Goal: Task Accomplishment & Management: Use online tool/utility

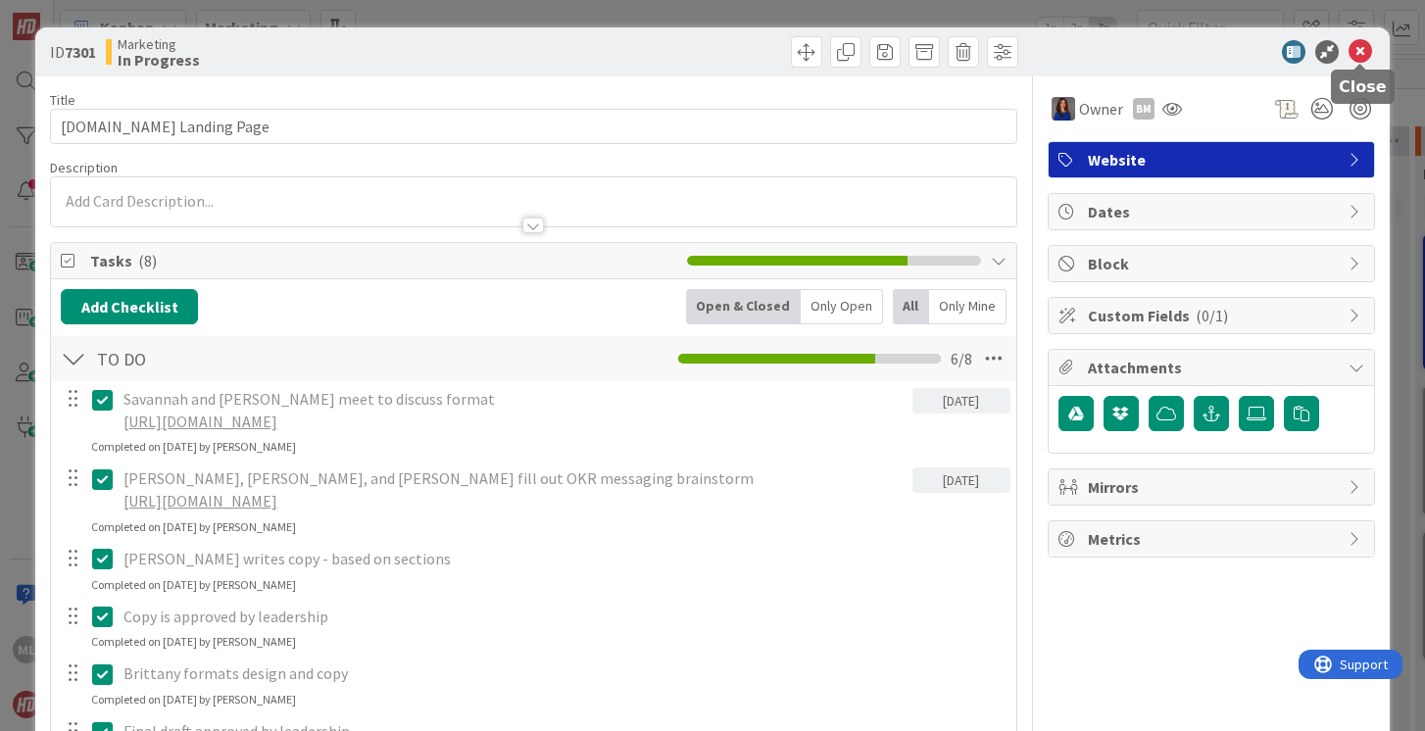
click at [1357, 52] on icon at bounding box center [1360, 52] width 24 height 24
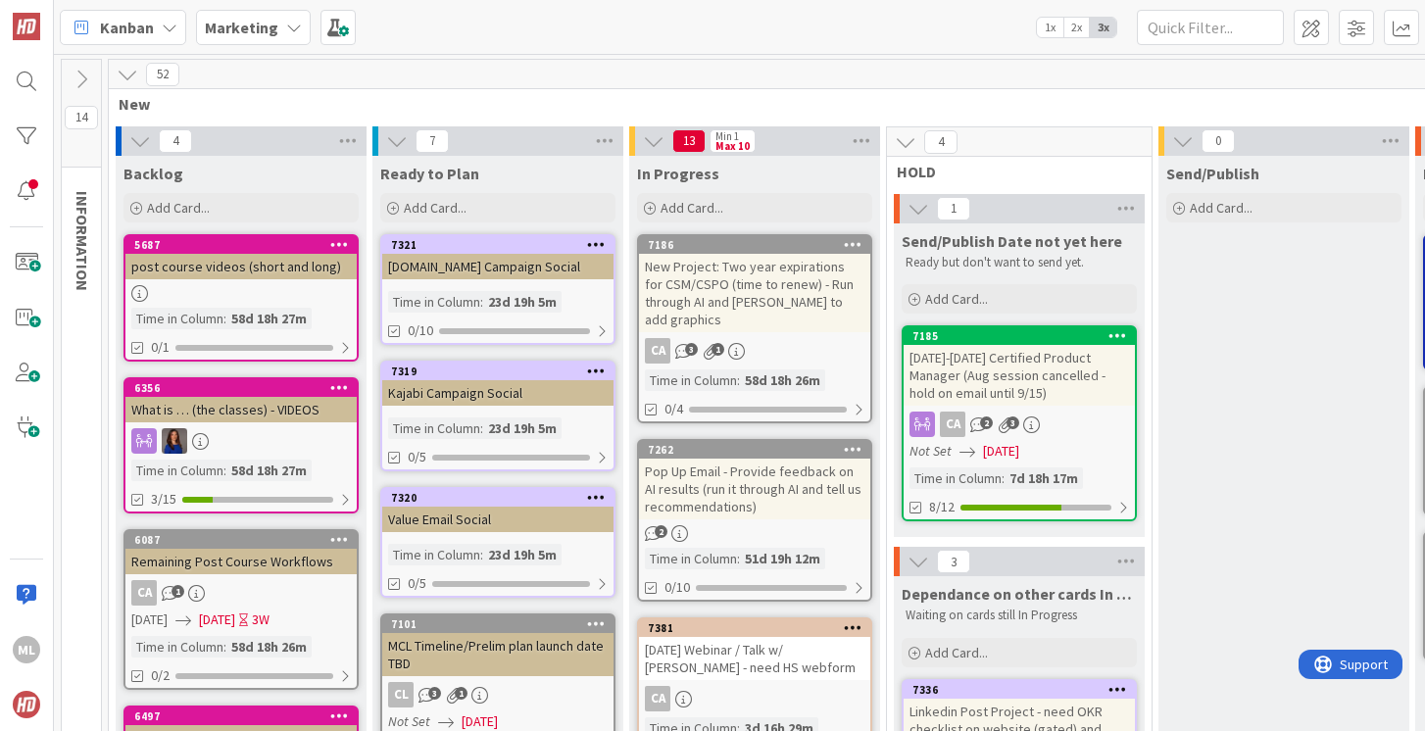
click at [266, 23] on b "Marketing" at bounding box center [241, 28] width 73 height 20
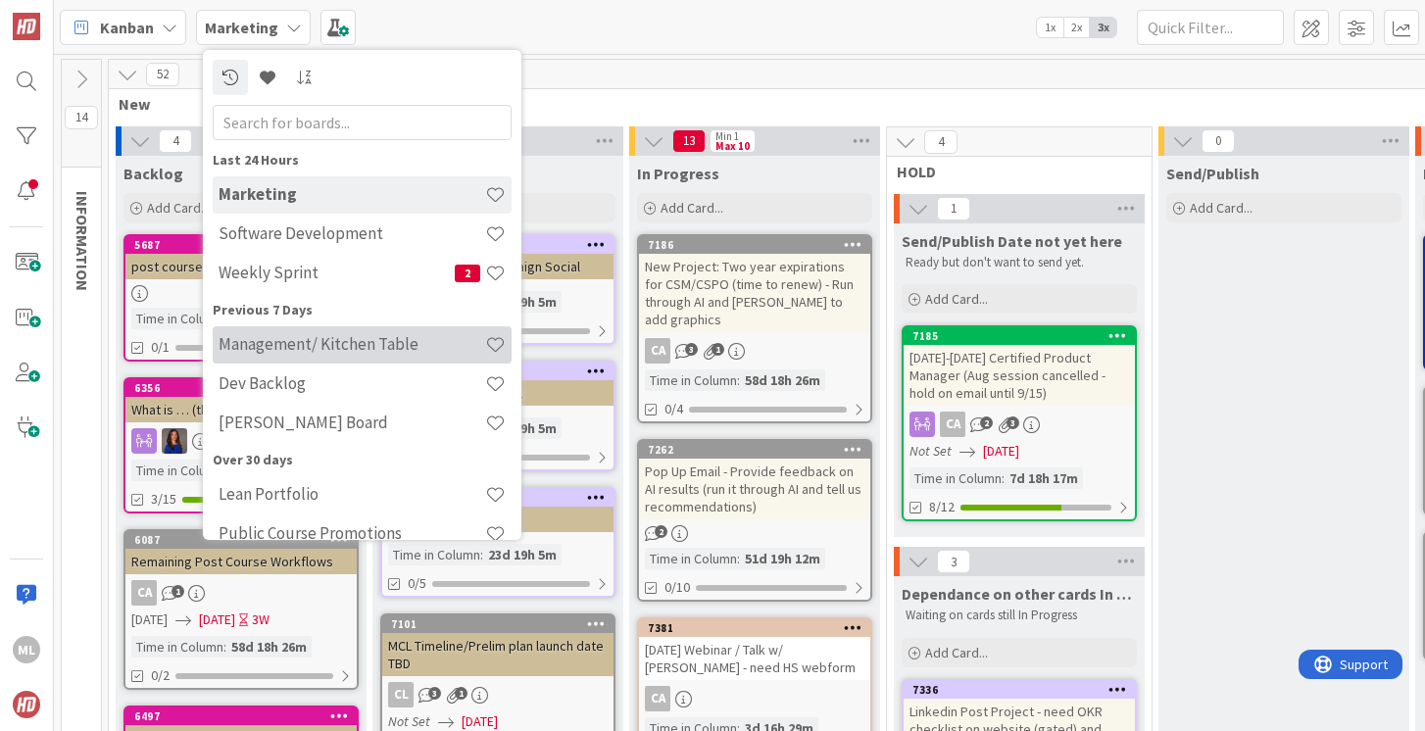
click at [276, 349] on h4 "Management/ Kitchen Table" at bounding box center [352, 344] width 267 height 20
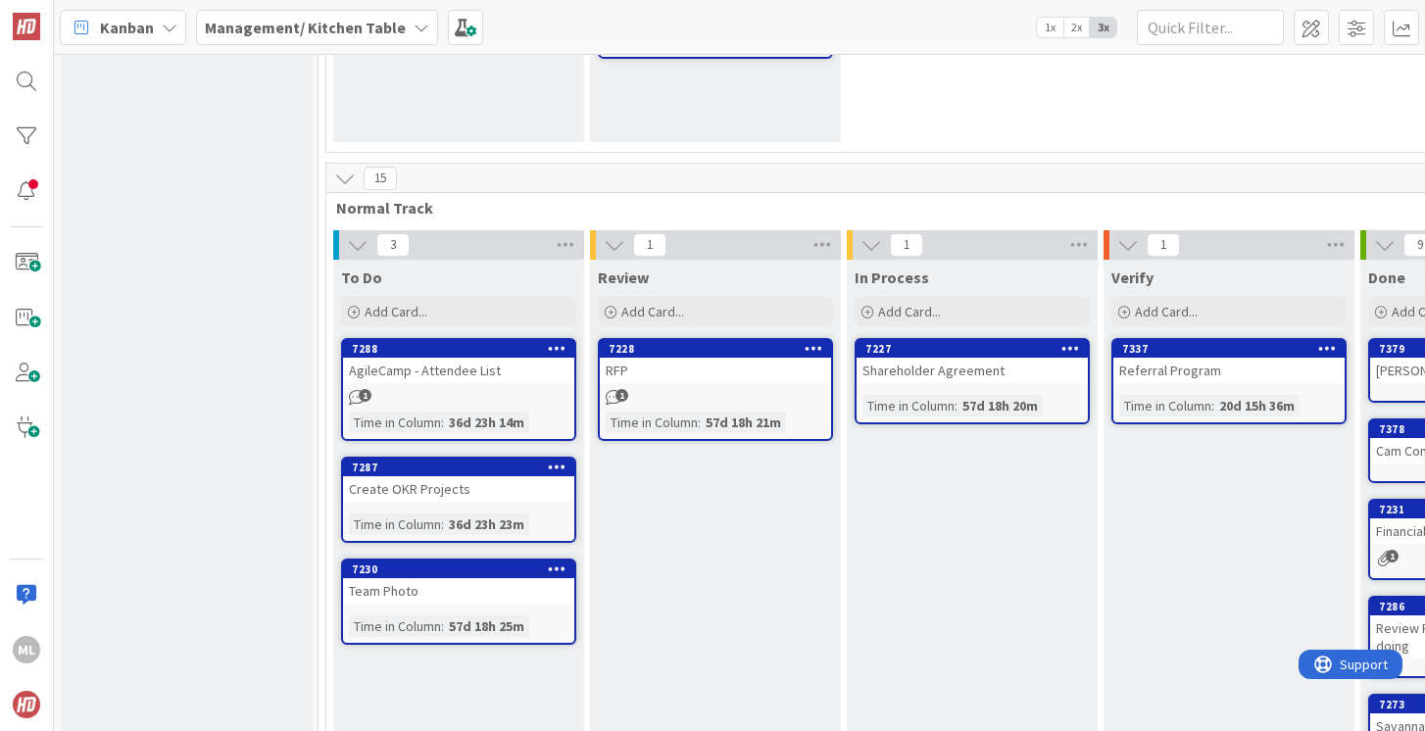
scroll to position [356, 0]
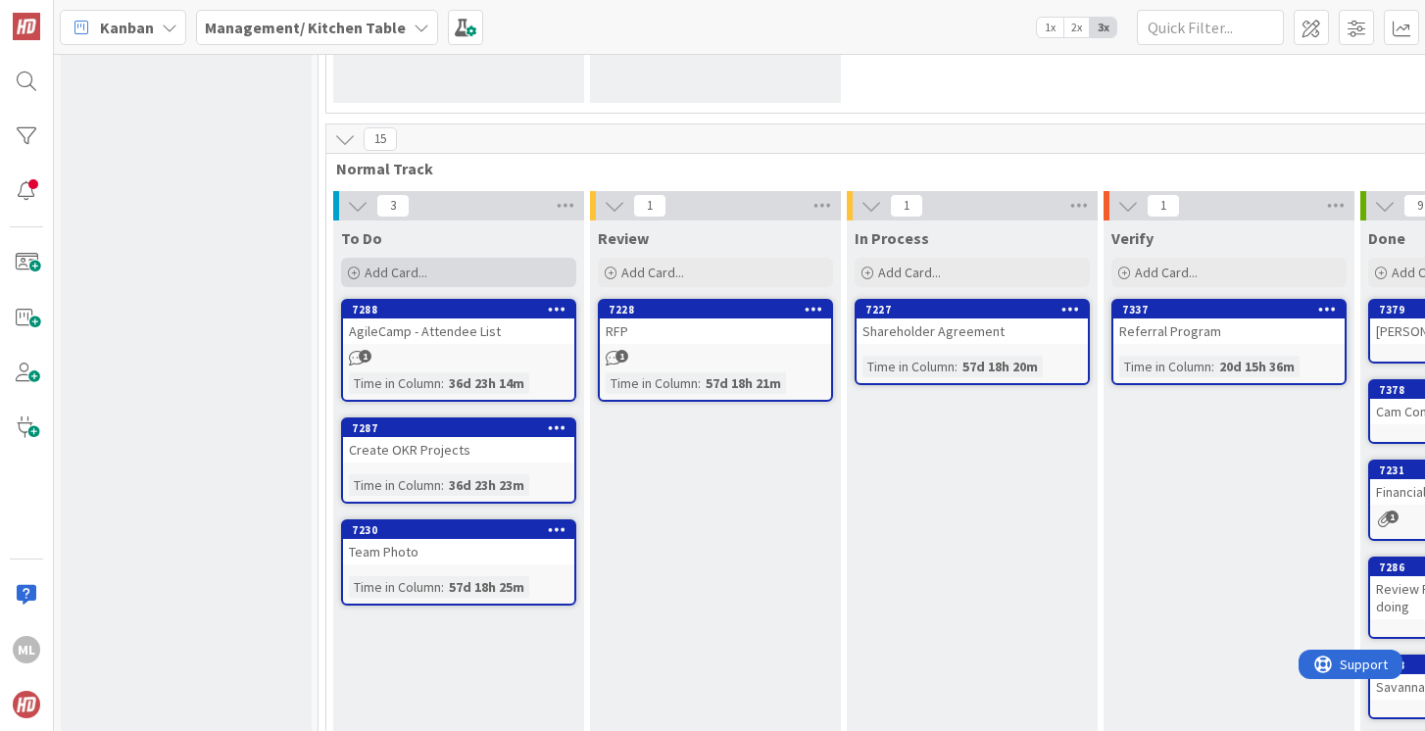
click at [385, 268] on span "Add Card..." at bounding box center [396, 273] width 63 height 18
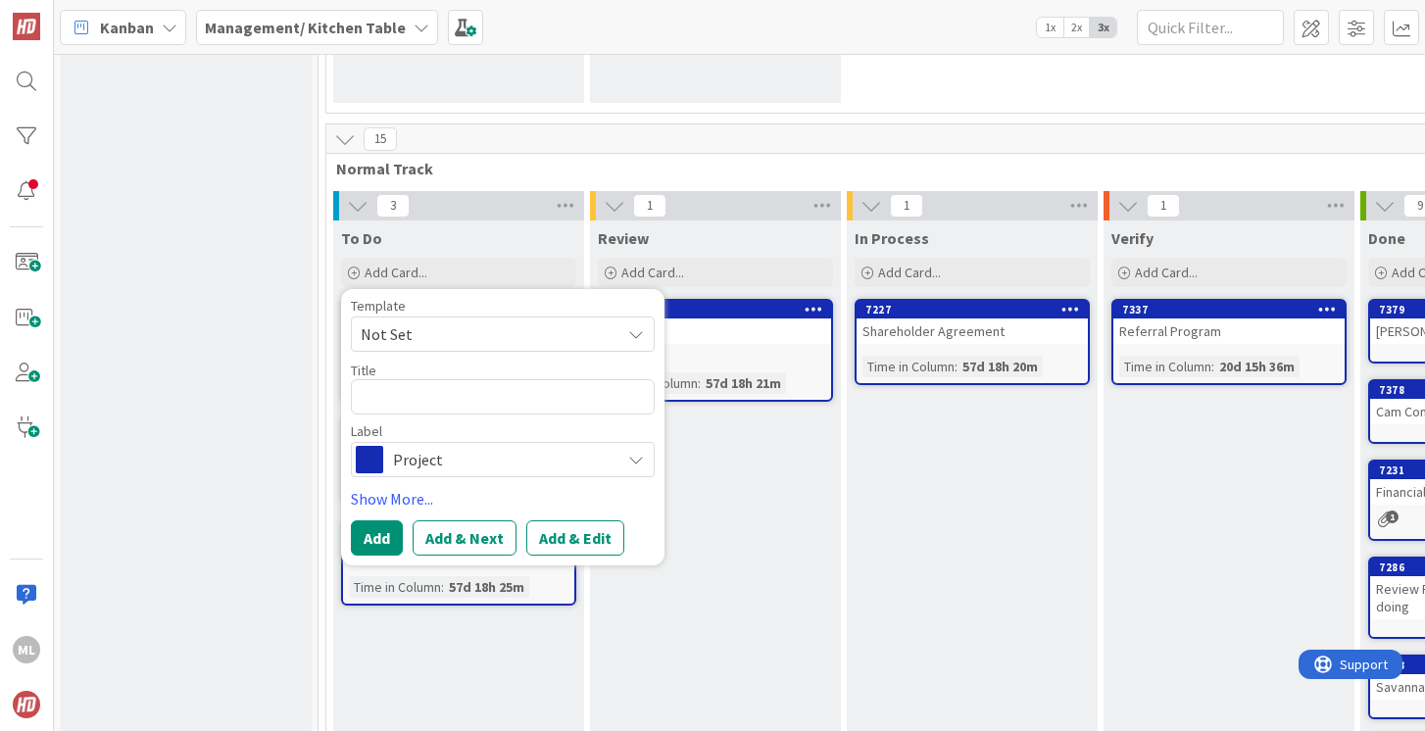
type textarea "x"
type textarea "q"
type textarea "x"
type textarea "qb"
type textarea "x"
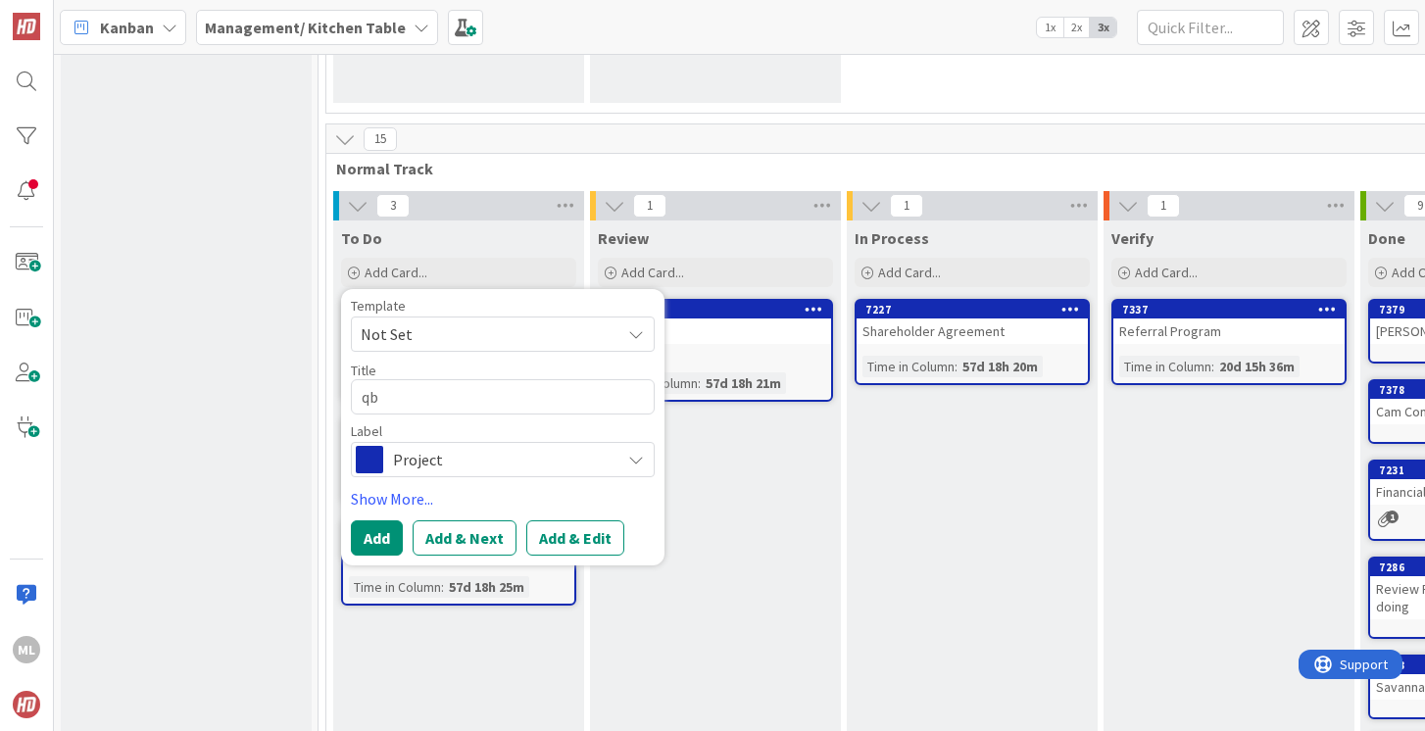
type textarea "qbr"
type textarea "x"
type textarea "qbr/"
type textarea "x"
type textarea "qbr/o"
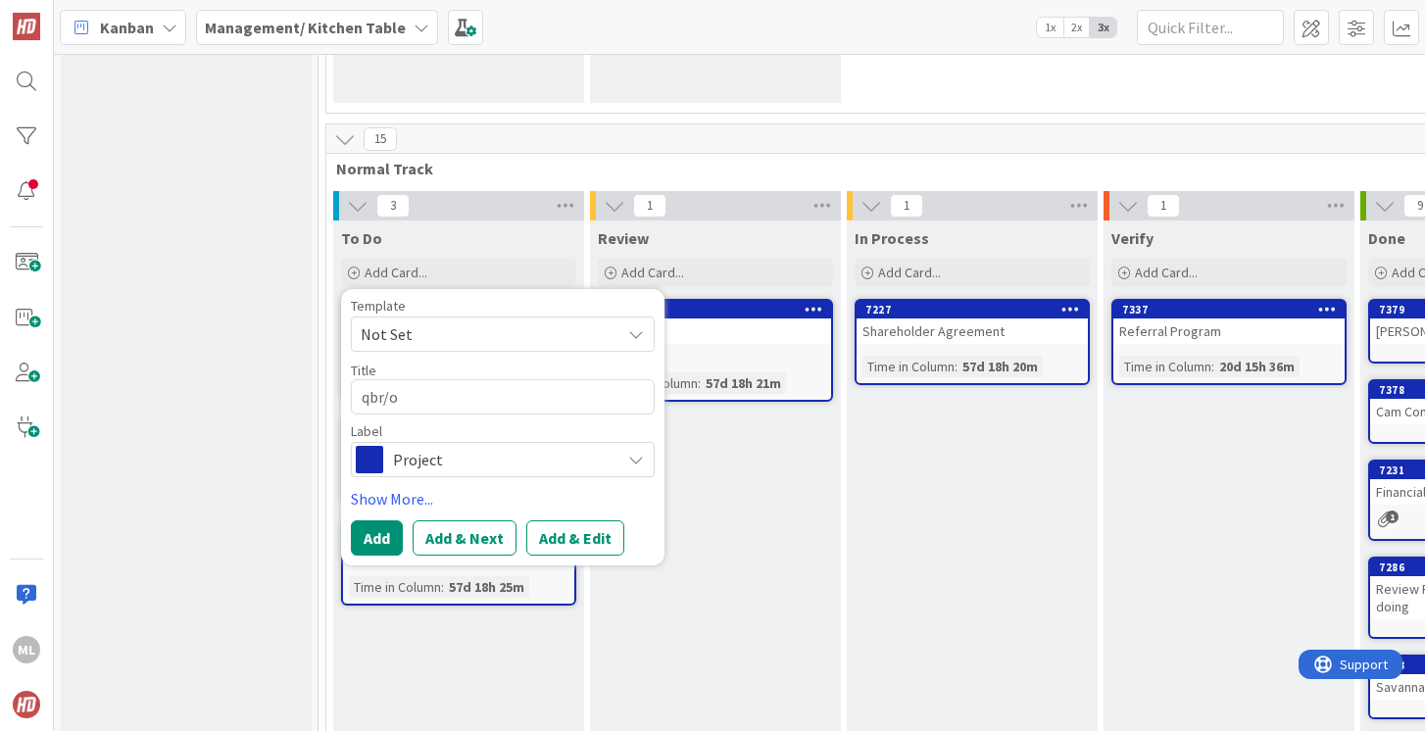
type textarea "x"
type textarea "qbr/ok"
type textarea "x"
type textarea "qbr/okr"
click at [371, 531] on button "Add" at bounding box center [377, 537] width 52 height 35
